Goal: Check status: Check status

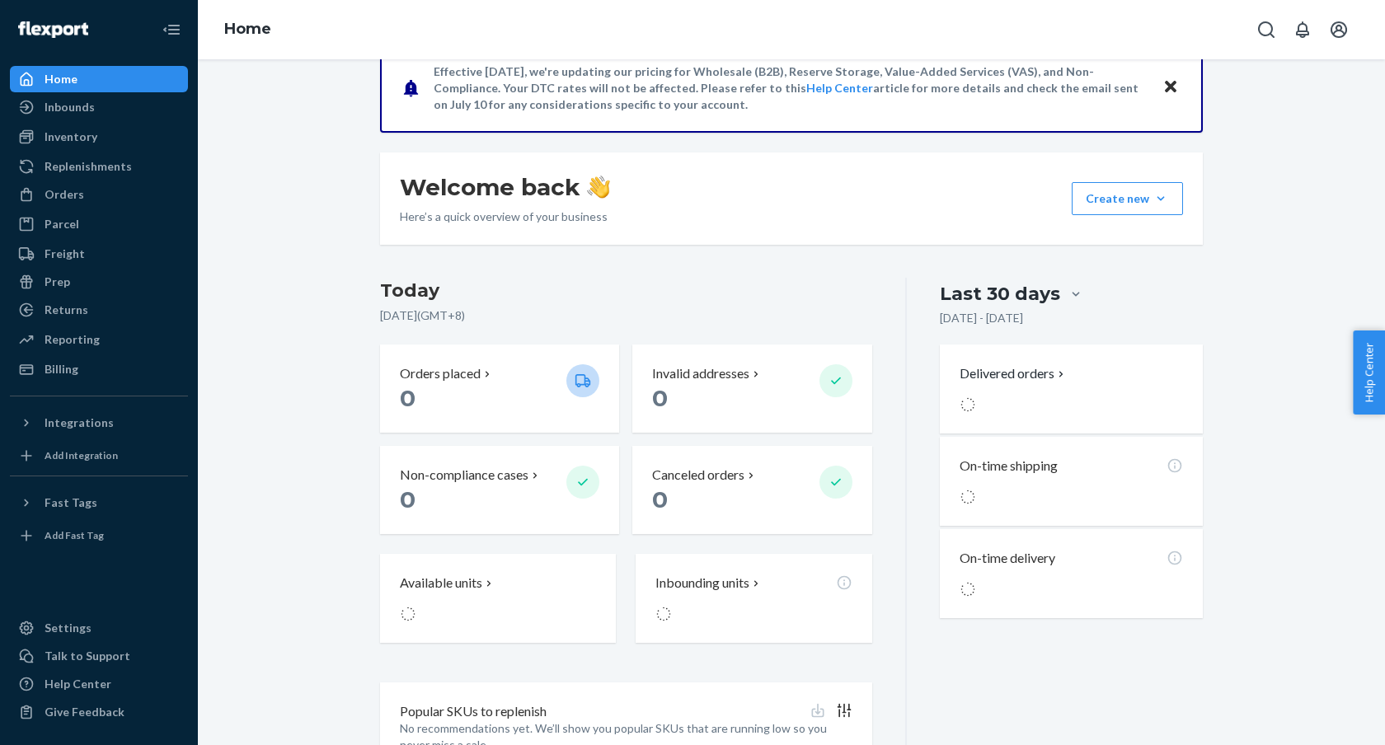
scroll to position [230, 0]
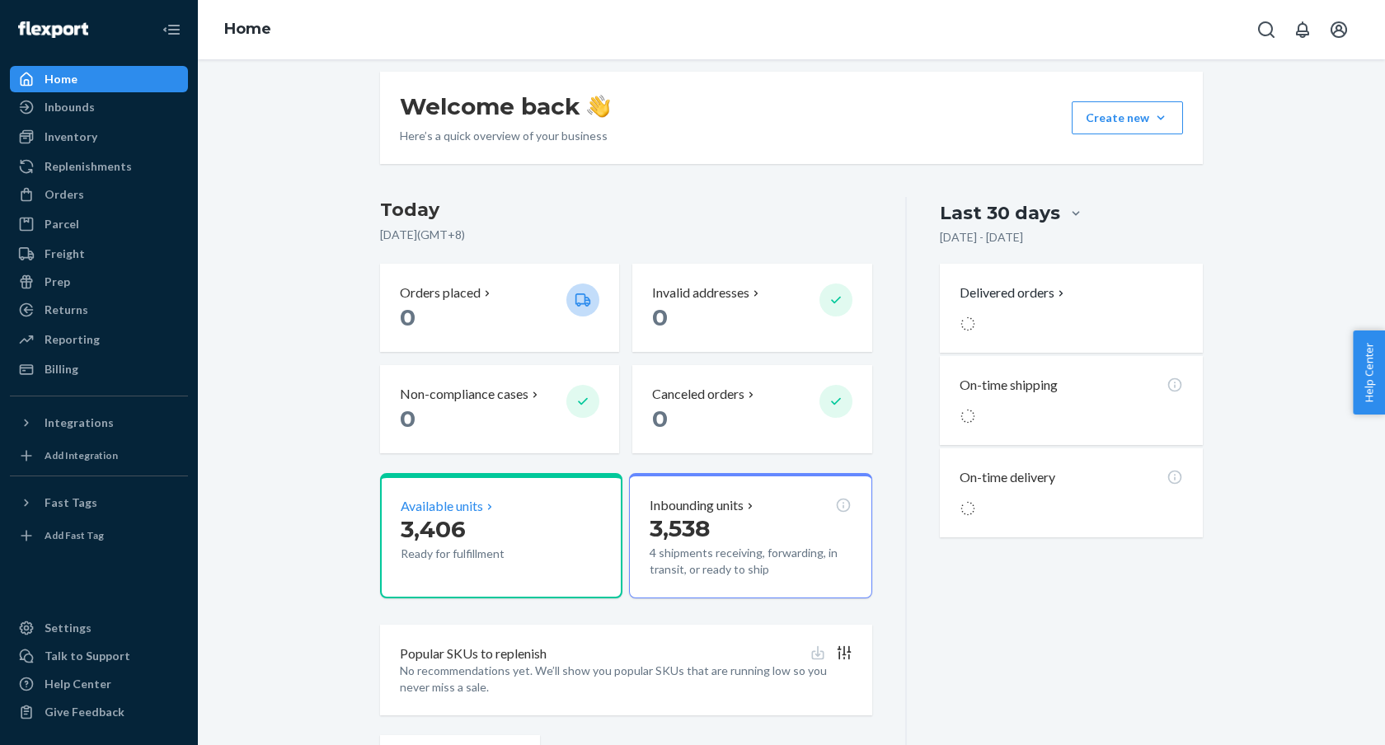
click at [467, 528] on p "3,406" at bounding box center [477, 529] width 152 height 30
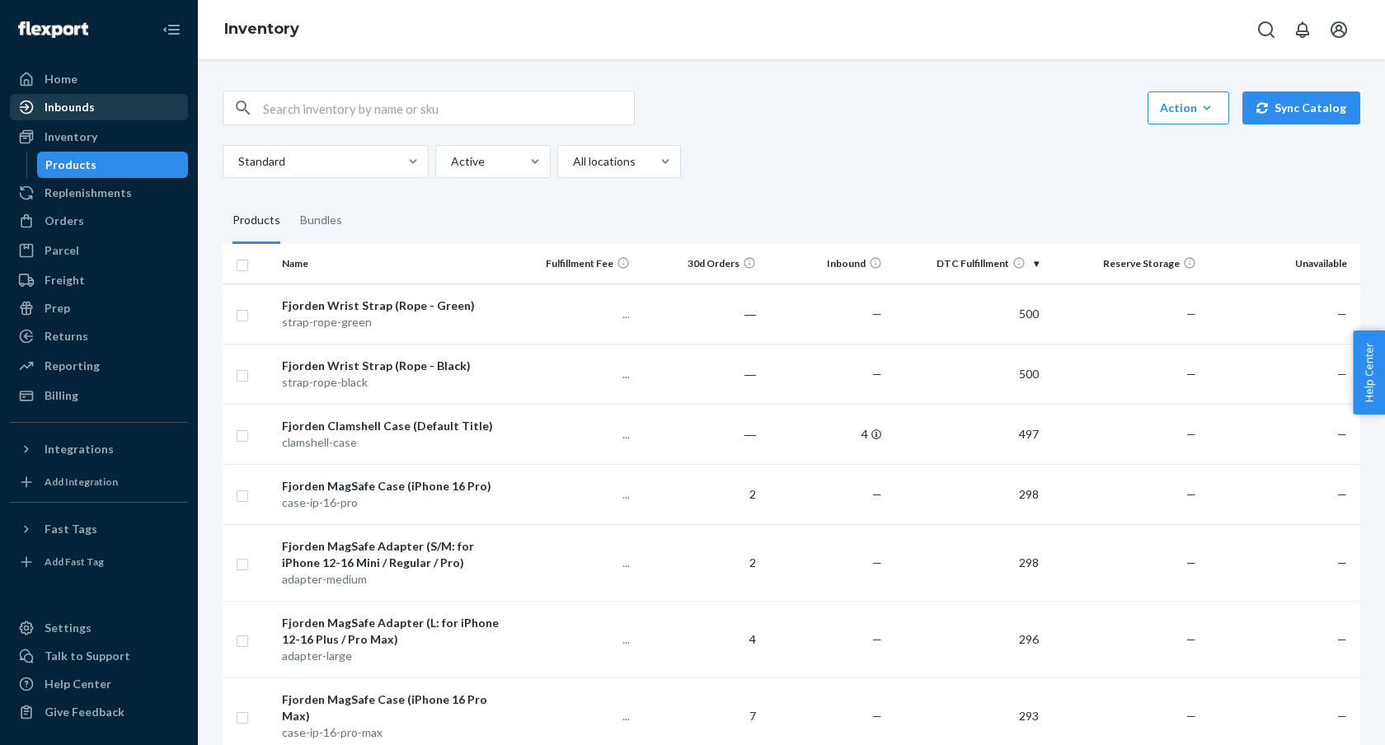
click at [99, 101] on div "Inbounds" at bounding box center [99, 107] width 175 height 23
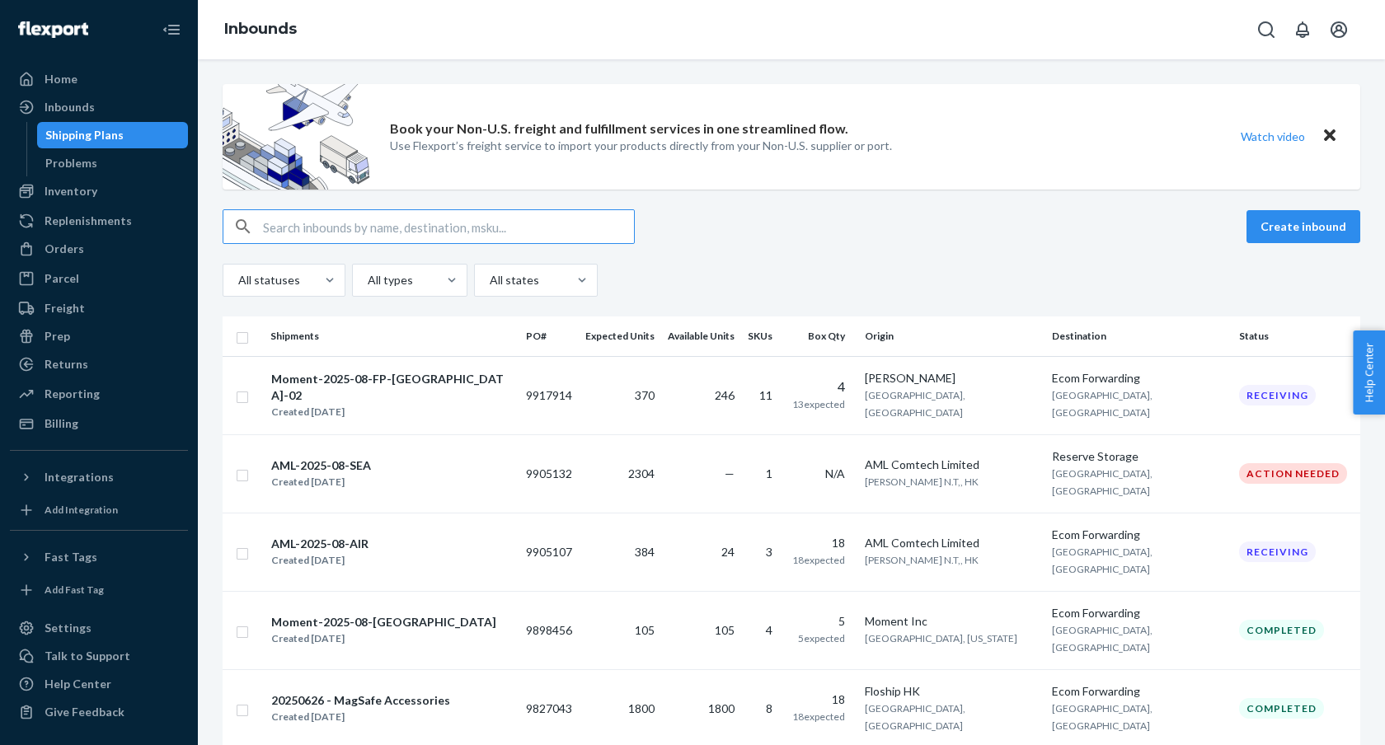
scroll to position [74, 0]
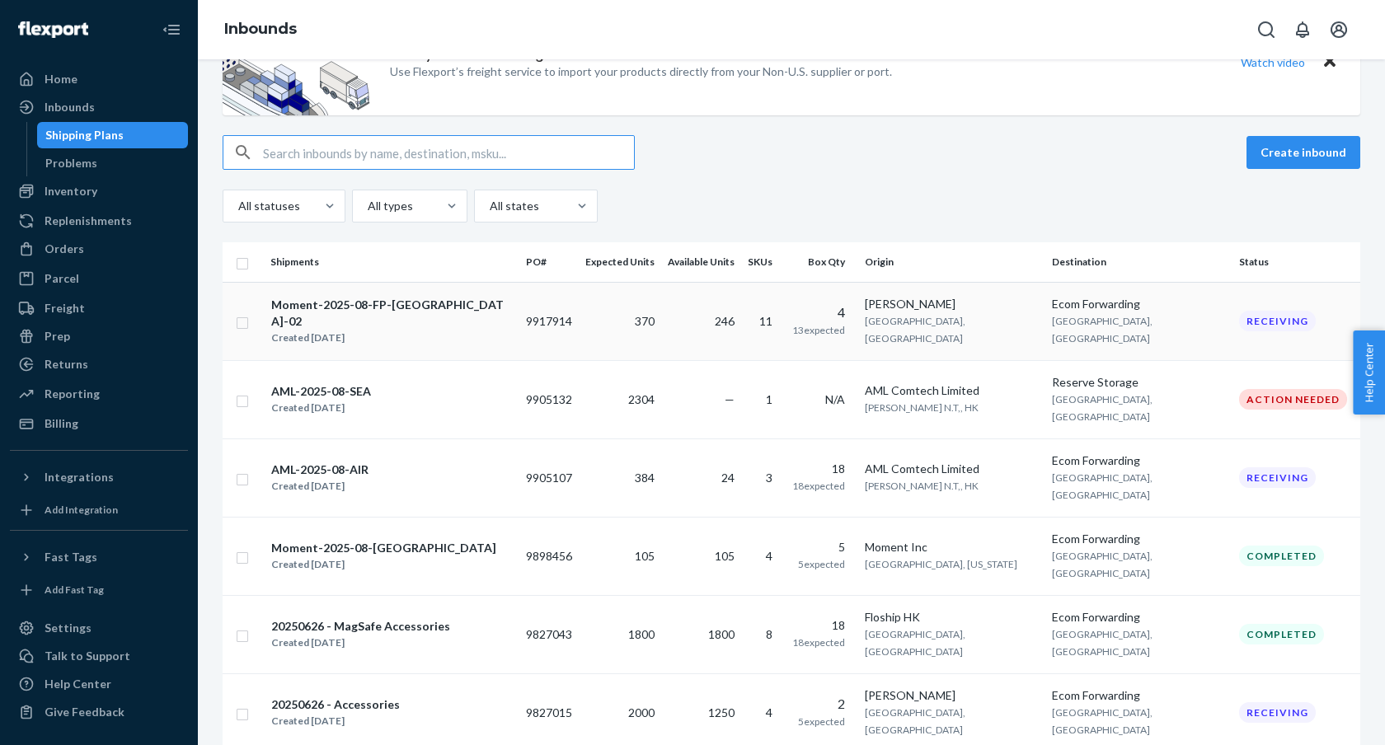
click at [775, 309] on td "11" at bounding box center [763, 321] width 45 height 78
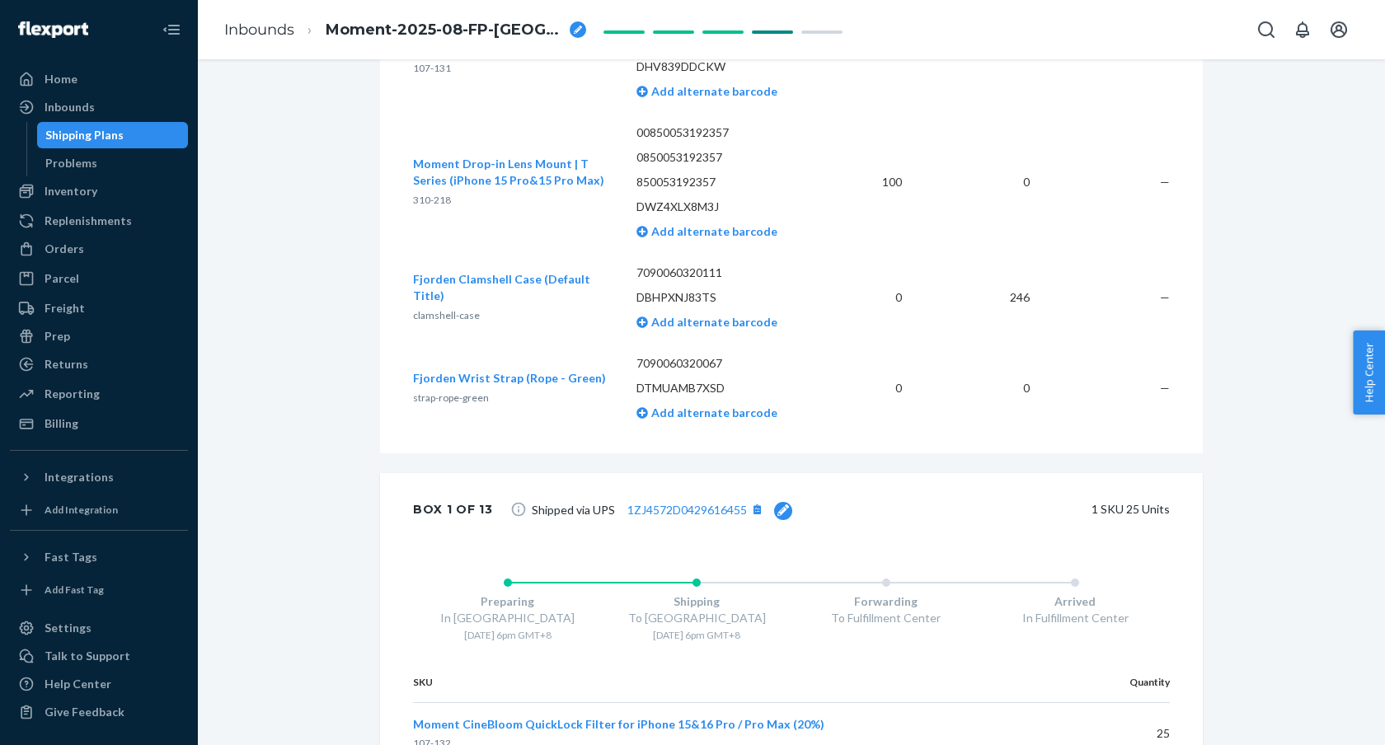
scroll to position [2087, 0]
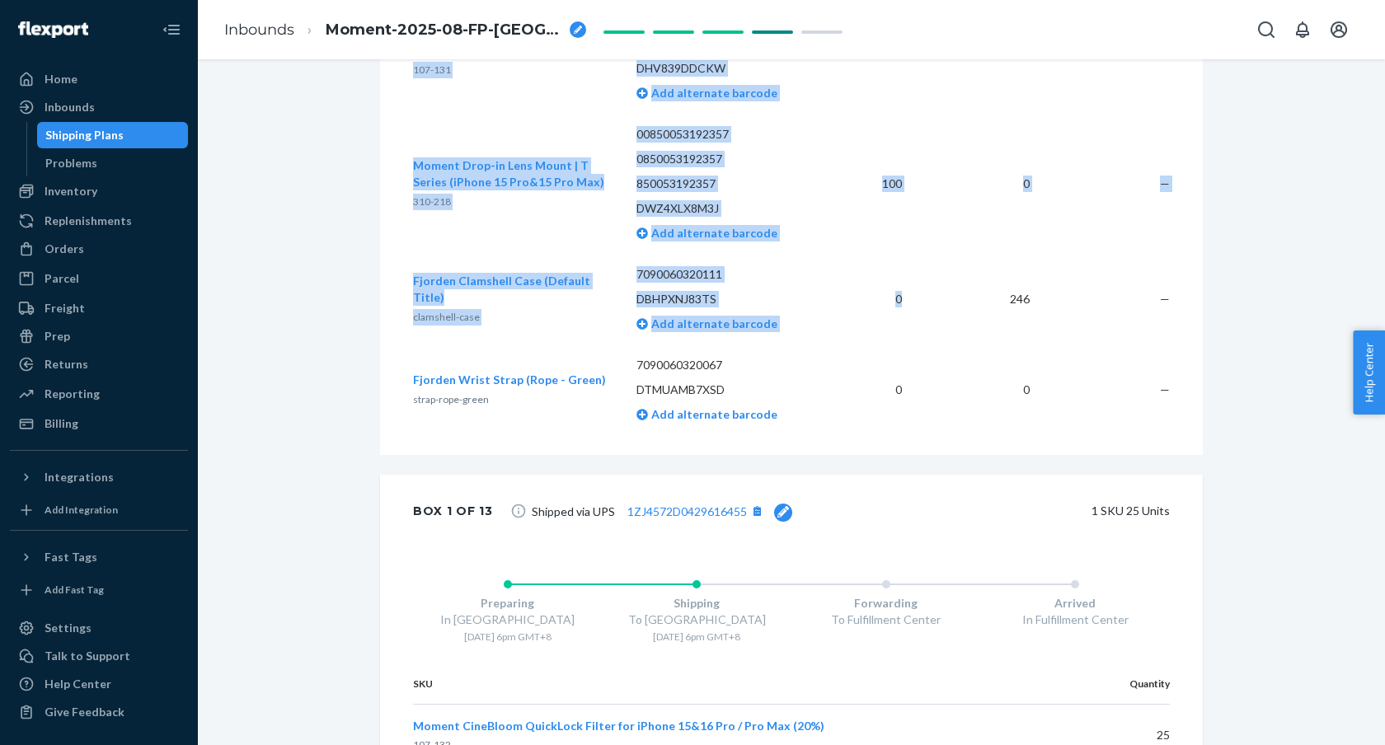
drag, startPoint x: 875, startPoint y: 331, endPoint x: 1225, endPoint y: 415, distance: 360.3
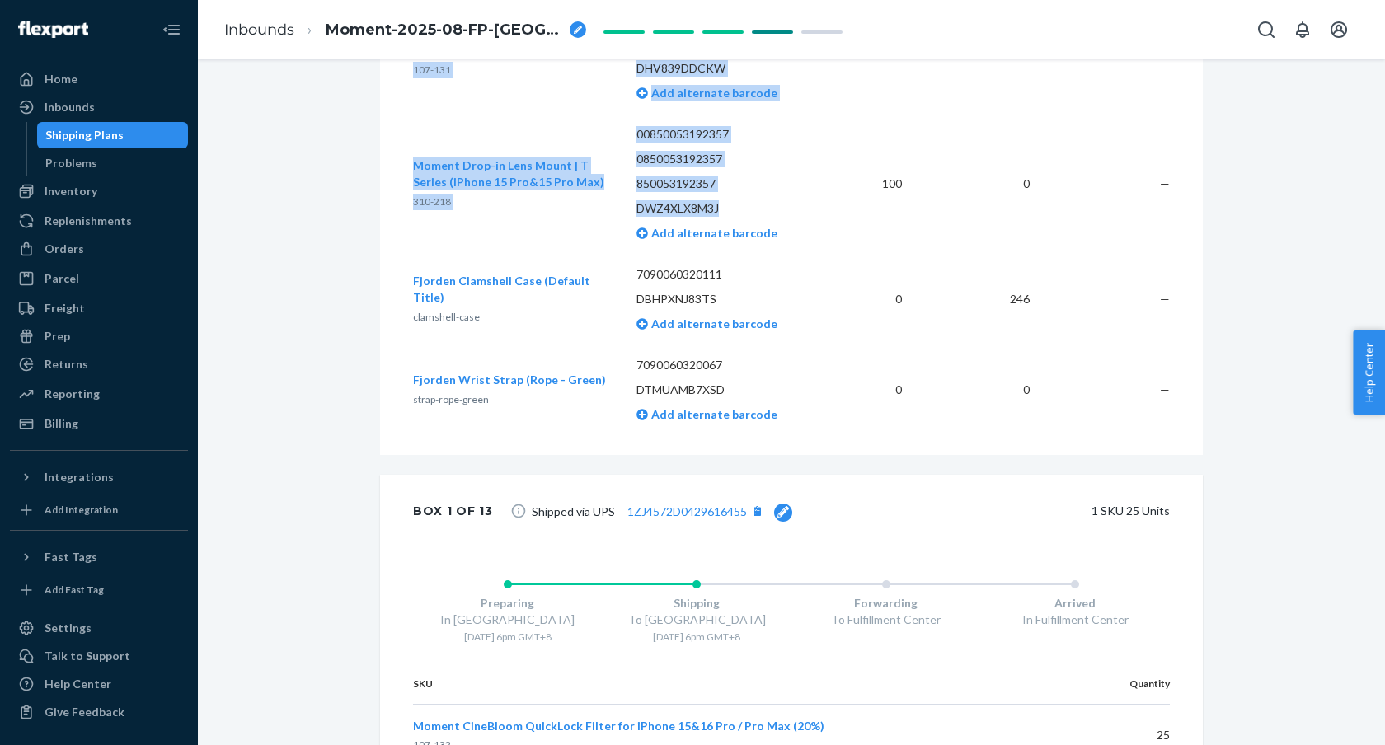
drag, startPoint x: 1217, startPoint y: 414, endPoint x: 795, endPoint y: 228, distance: 461.3
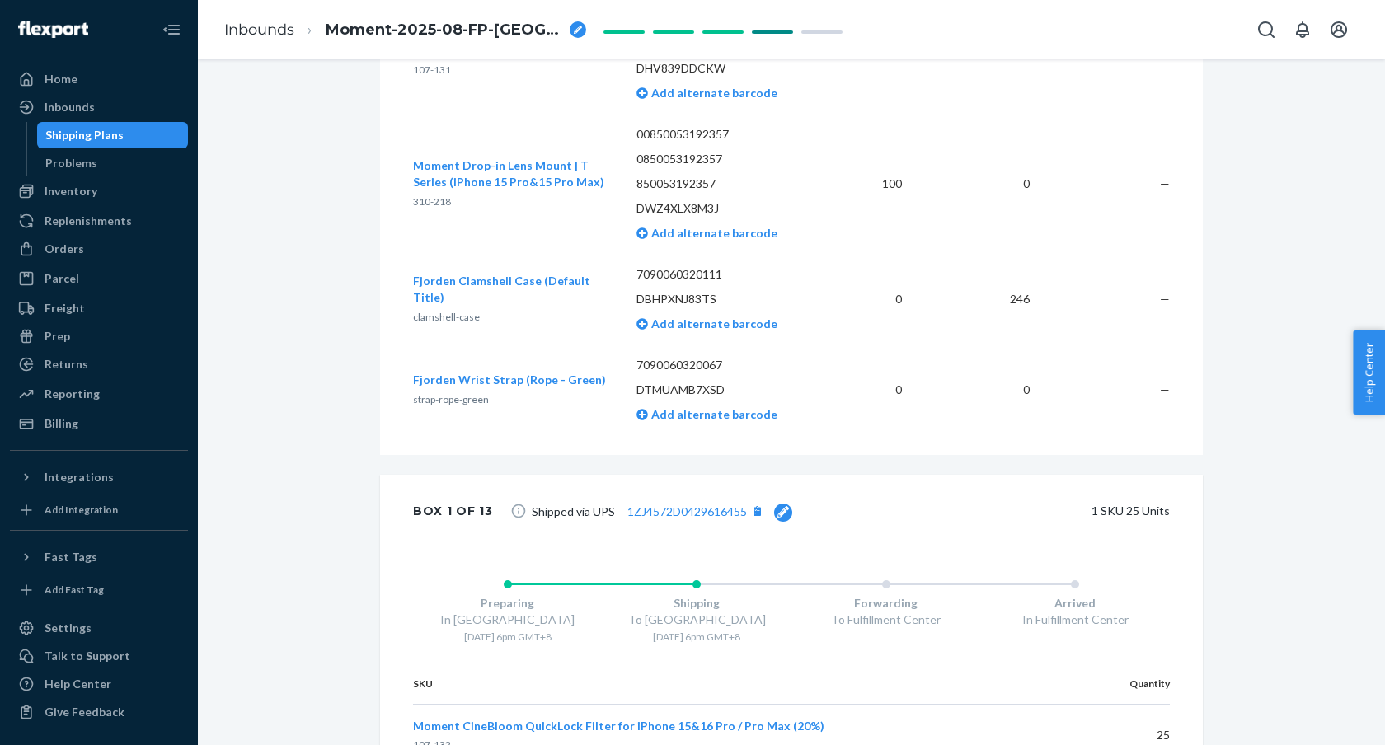
click at [894, 372] on td "0" at bounding box center [874, 390] width 82 height 91
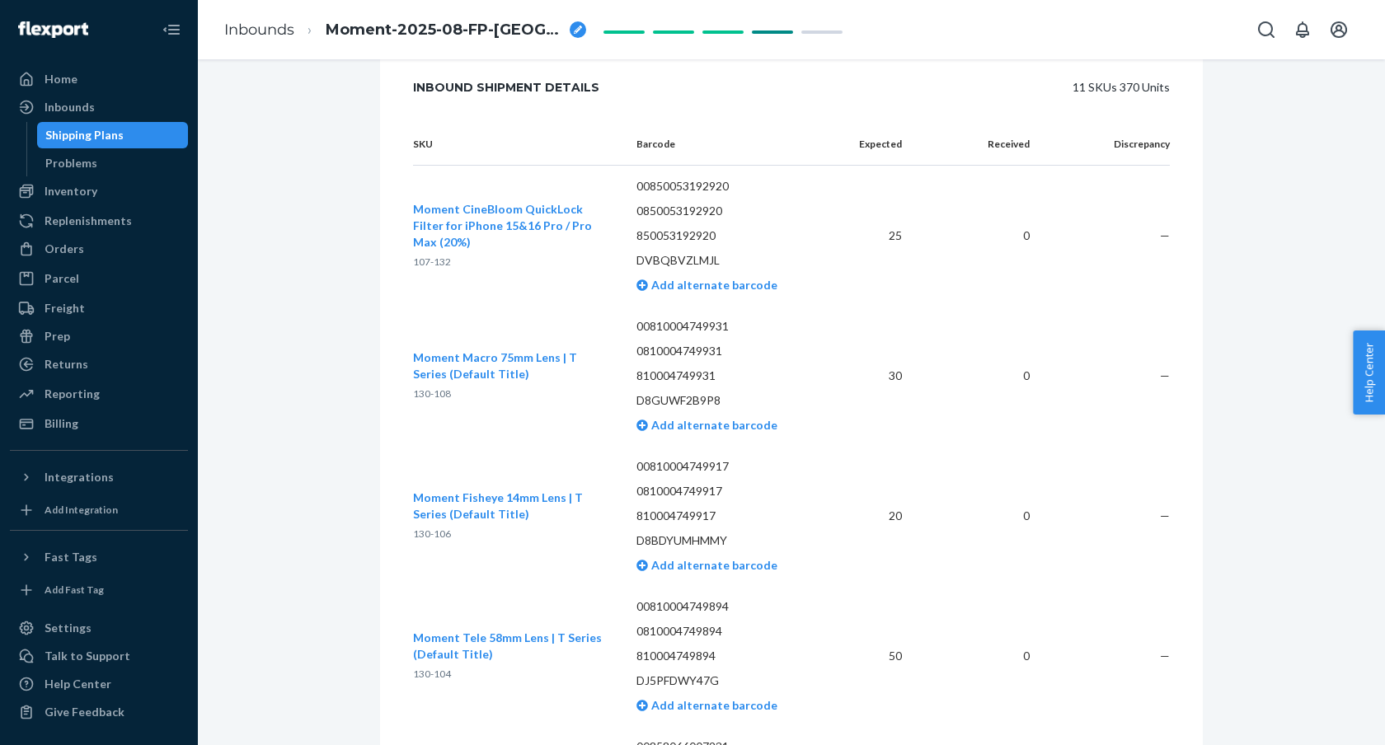
scroll to position [941, 0]
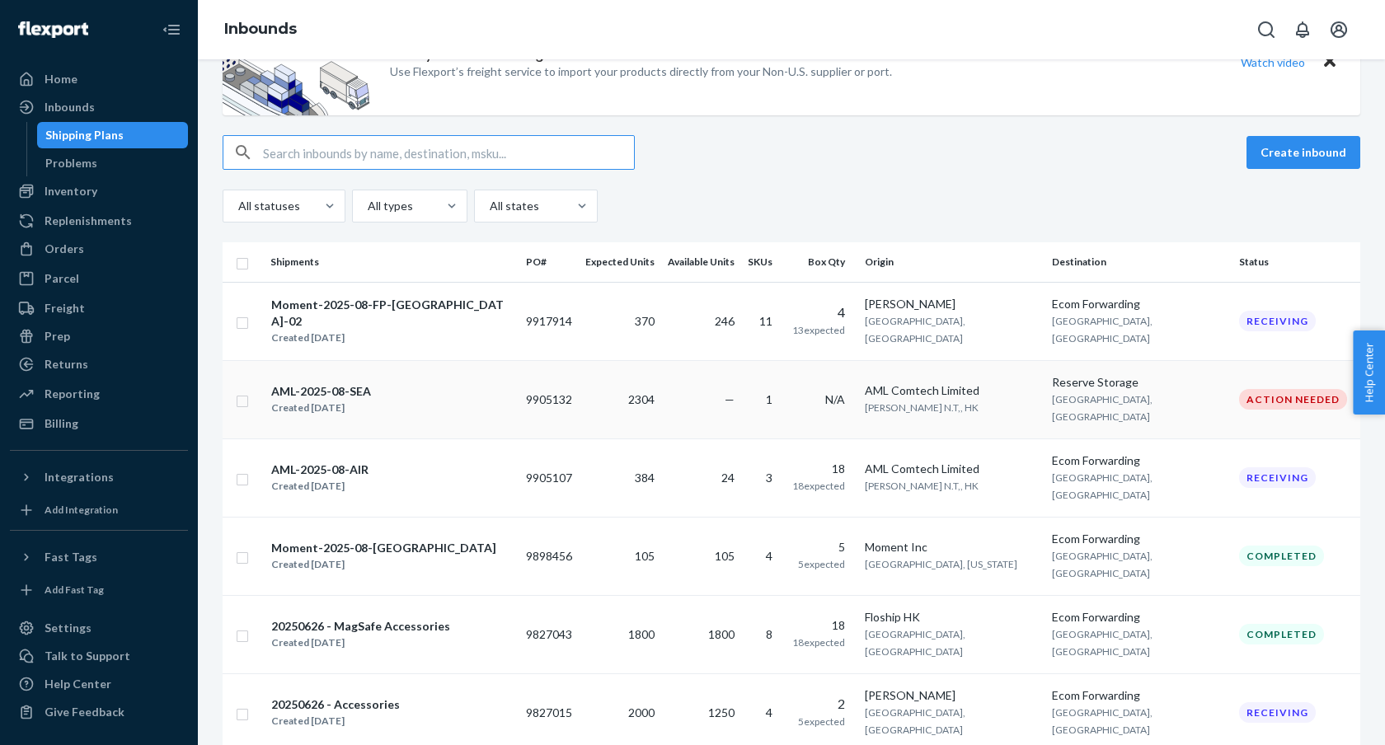
scroll to position [69, 0]
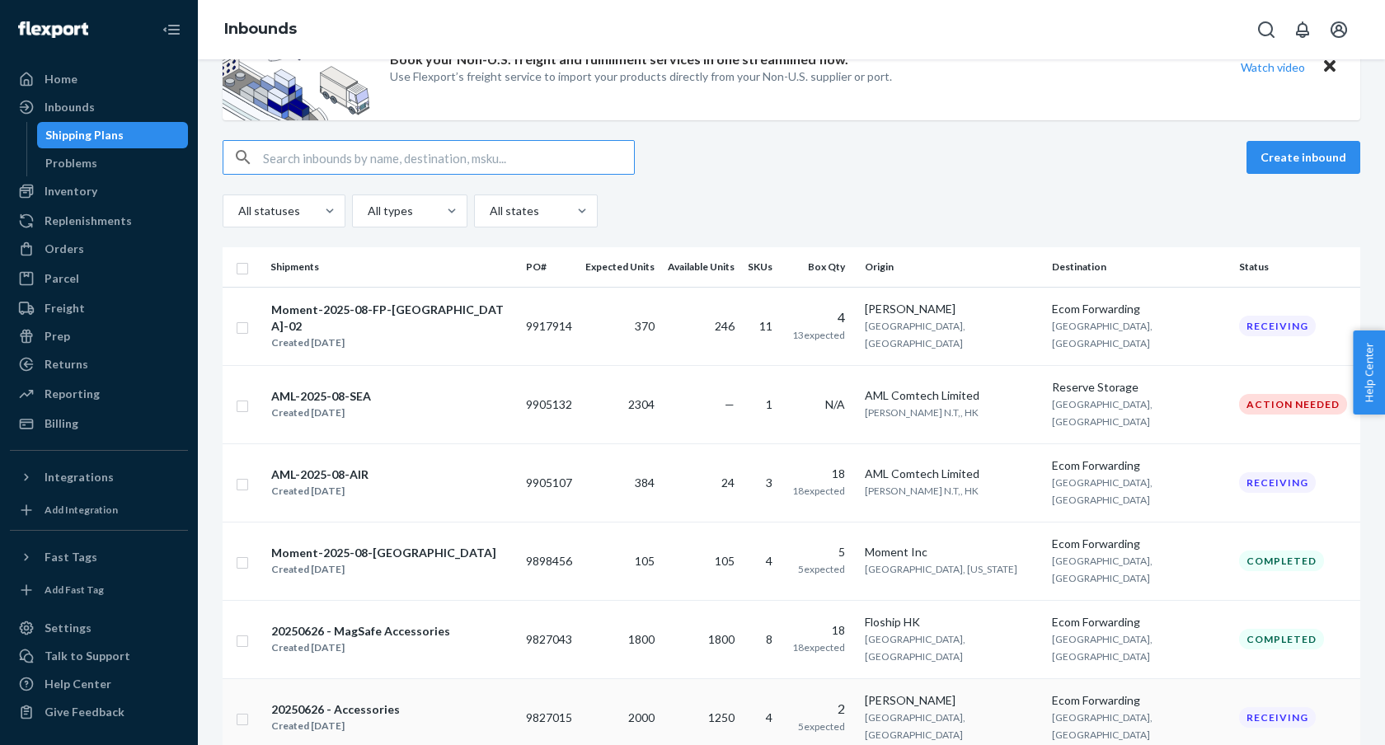
click at [759, 678] on td "4" at bounding box center [763, 717] width 45 height 78
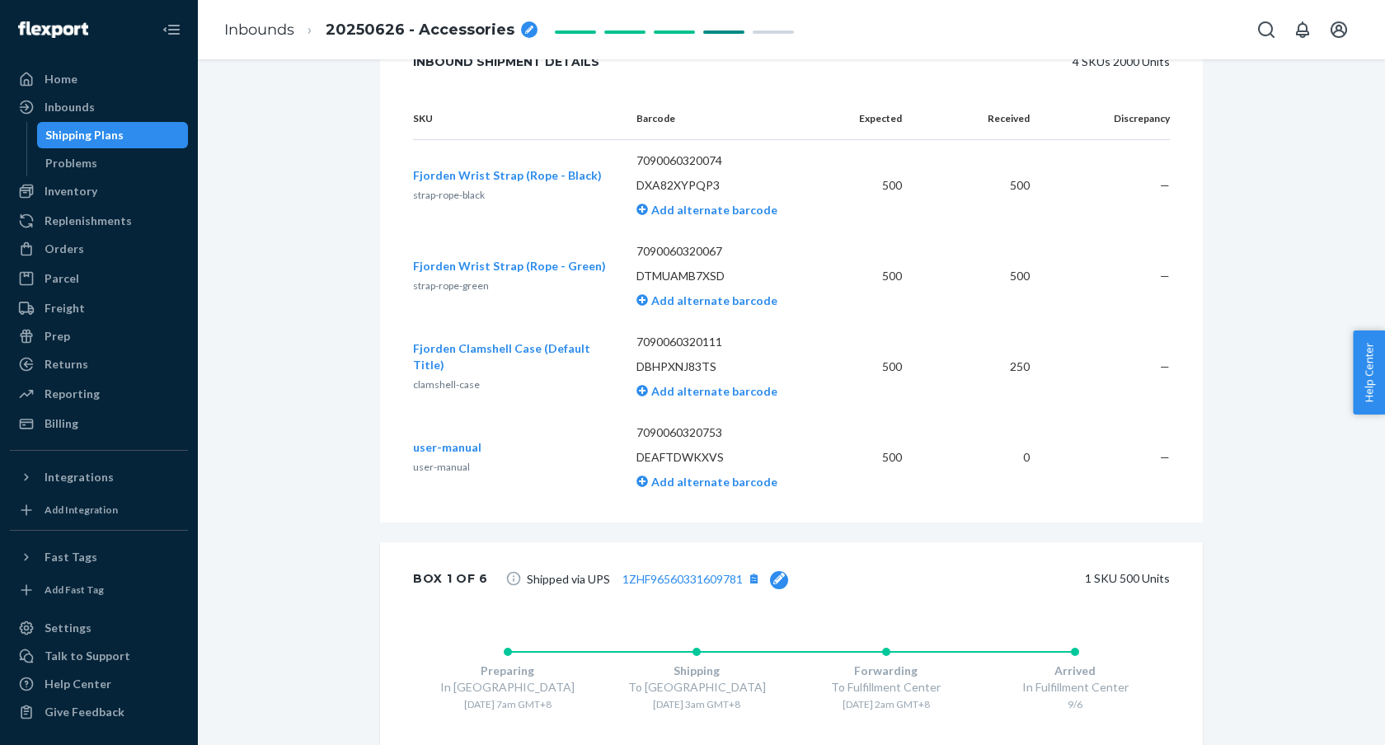
scroll to position [727, 0]
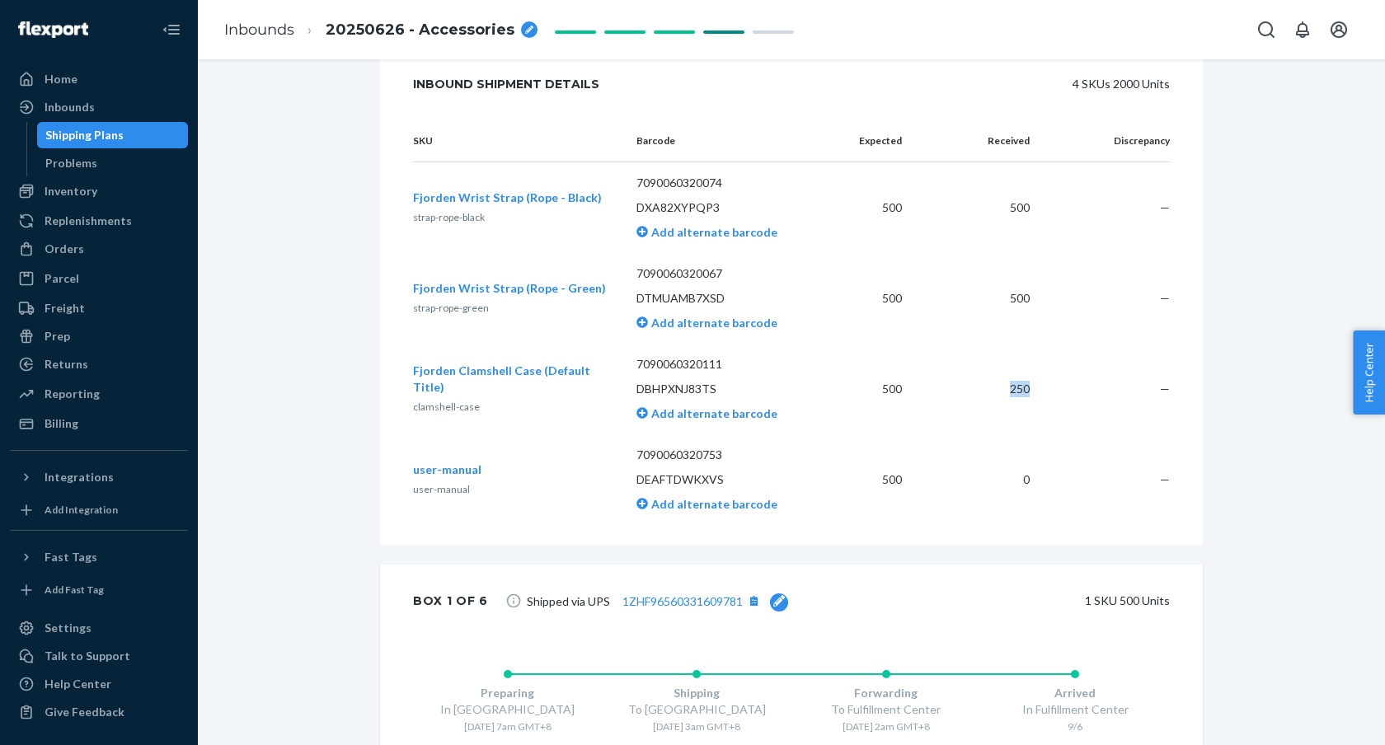
drag, startPoint x: 998, startPoint y: 409, endPoint x: 1073, endPoint y: 408, distance: 75.0
click at [1073, 409] on tr "Fjorden Clamshell Case (Default Title) clamshell-case 7090060320111 DBHPXNJ83TS…" at bounding box center [791, 389] width 757 height 91
click at [1073, 408] on td "—" at bounding box center [1106, 389] width 127 height 91
click at [1007, 406] on td "250" at bounding box center [978, 389] width 127 height 91
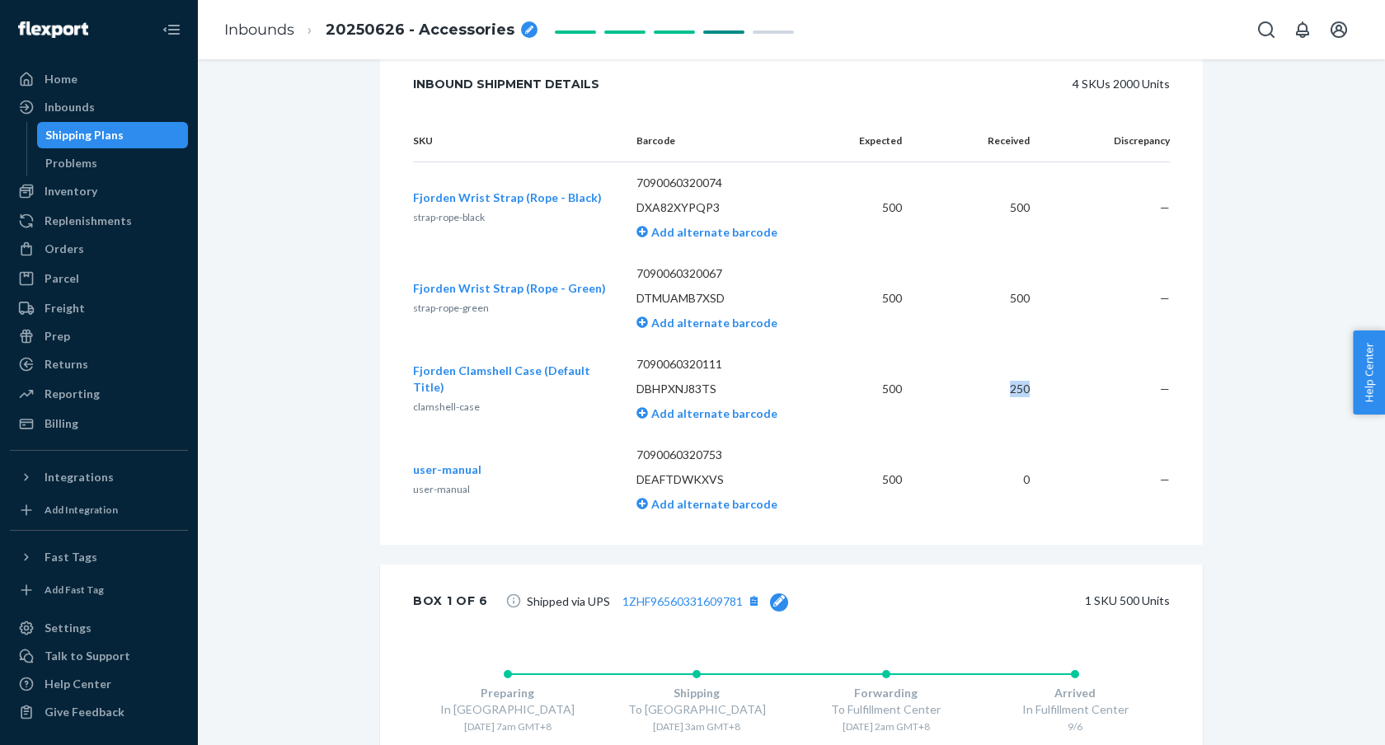
click at [1007, 406] on td "250" at bounding box center [978, 389] width 127 height 91
